Goal: Ask a question

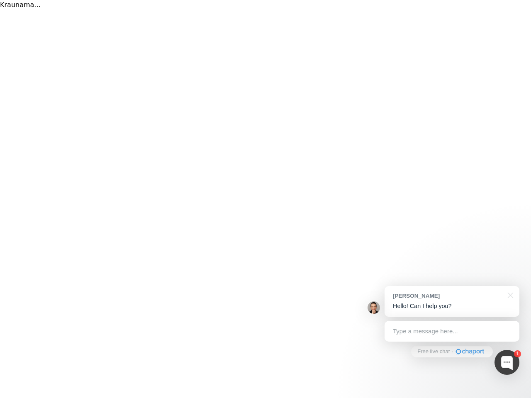
click at [266, 199] on div "Kraunama..." at bounding box center [265, 199] width 531 height 398
click at [507, 363] on div at bounding box center [507, 362] width 25 height 25
click at [452, 302] on div "[PERSON_NAME] Hello! Can I help you?" at bounding box center [452, 301] width 135 height 31
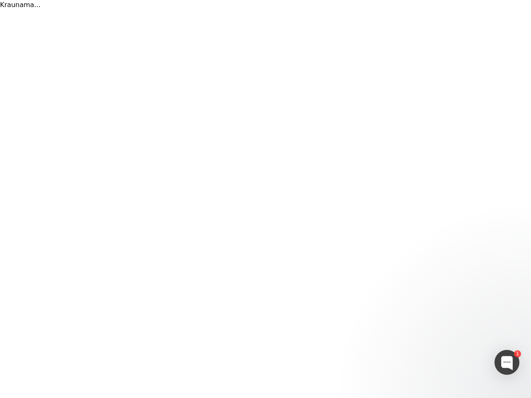
click at [509, 295] on div at bounding box center [442, 211] width 156 height 277
click at [452, 332] on div at bounding box center [442, 268] width 156 height 166
